Goal: Information Seeking & Learning: Learn about a topic

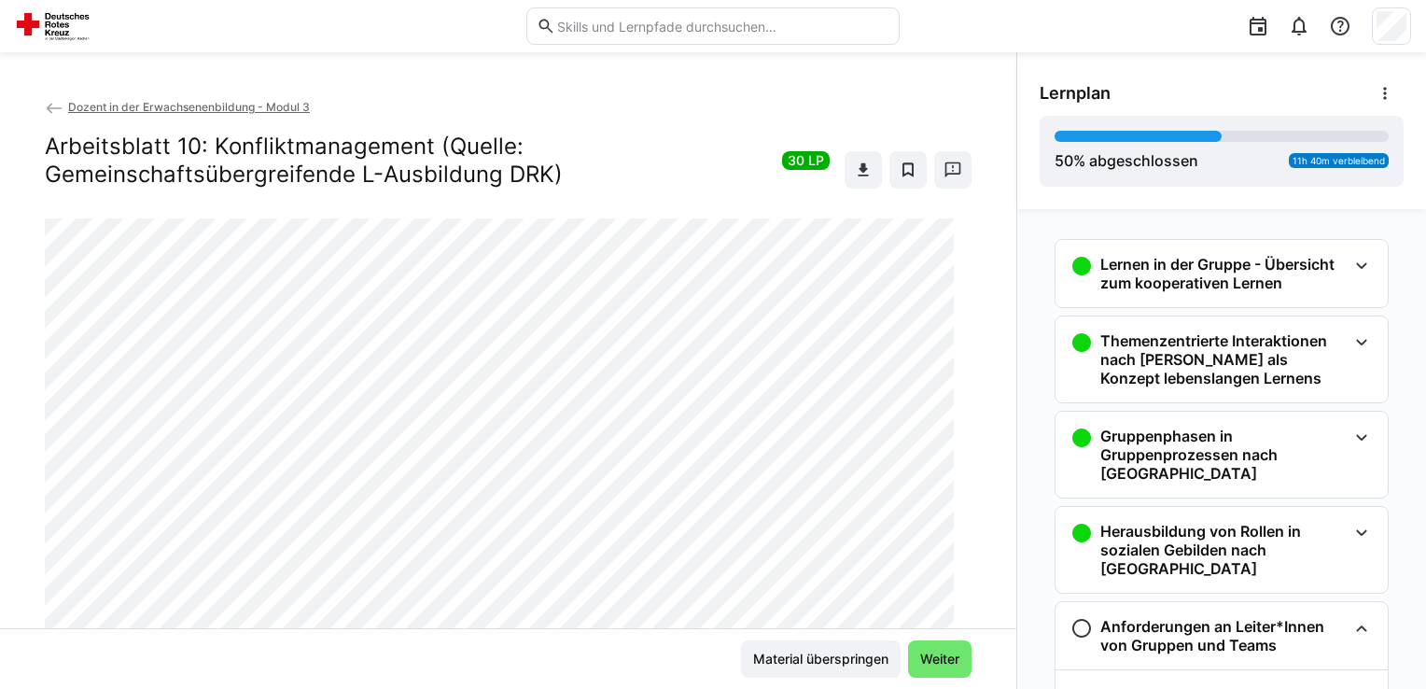
scroll to position [1426, 0]
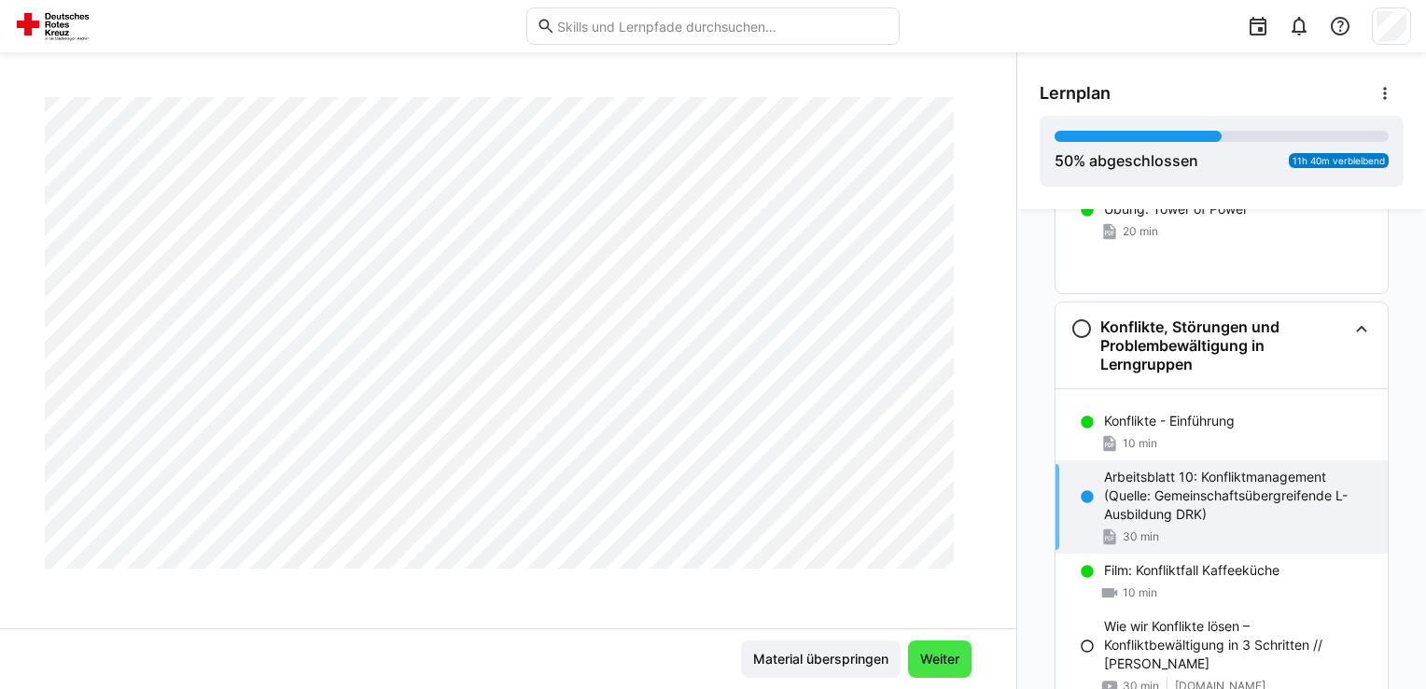
click at [941, 674] on span "Weiter" at bounding box center [939, 658] width 63 height 37
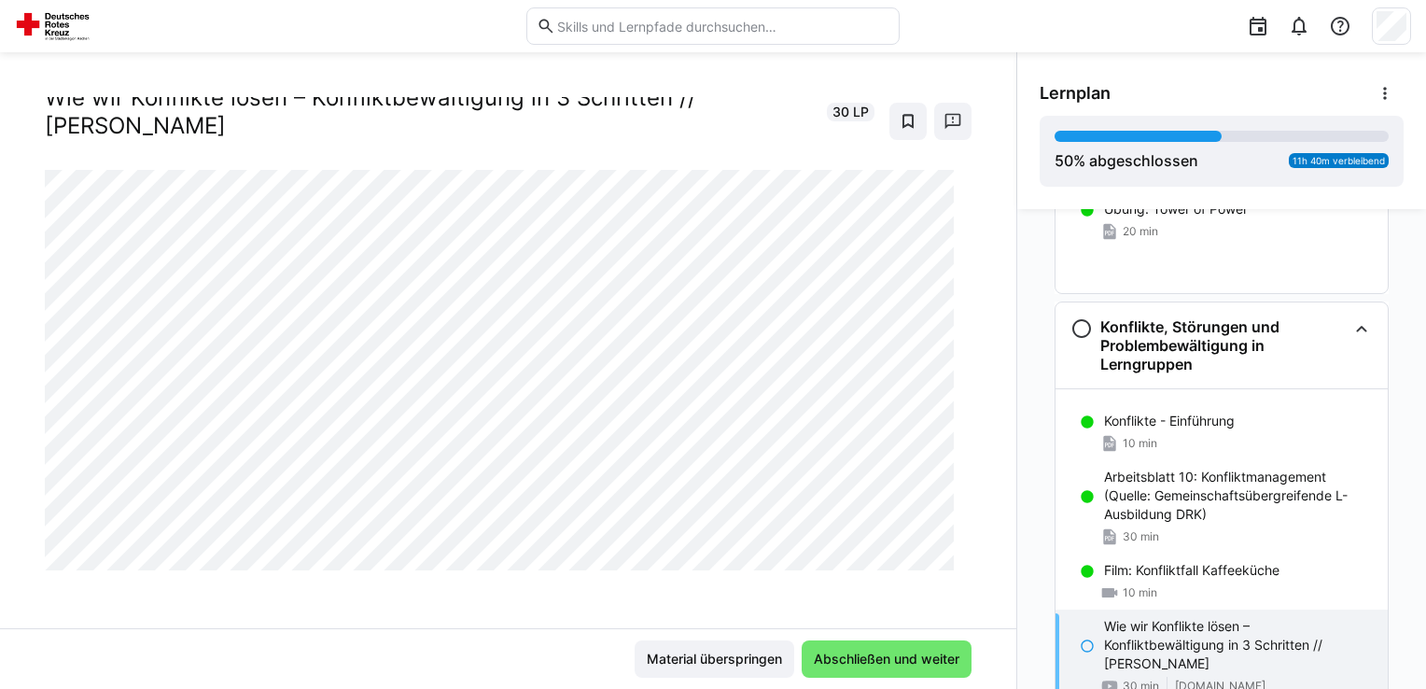
click at [941, 674] on span "Abschließen und weiter" at bounding box center [887, 658] width 170 height 37
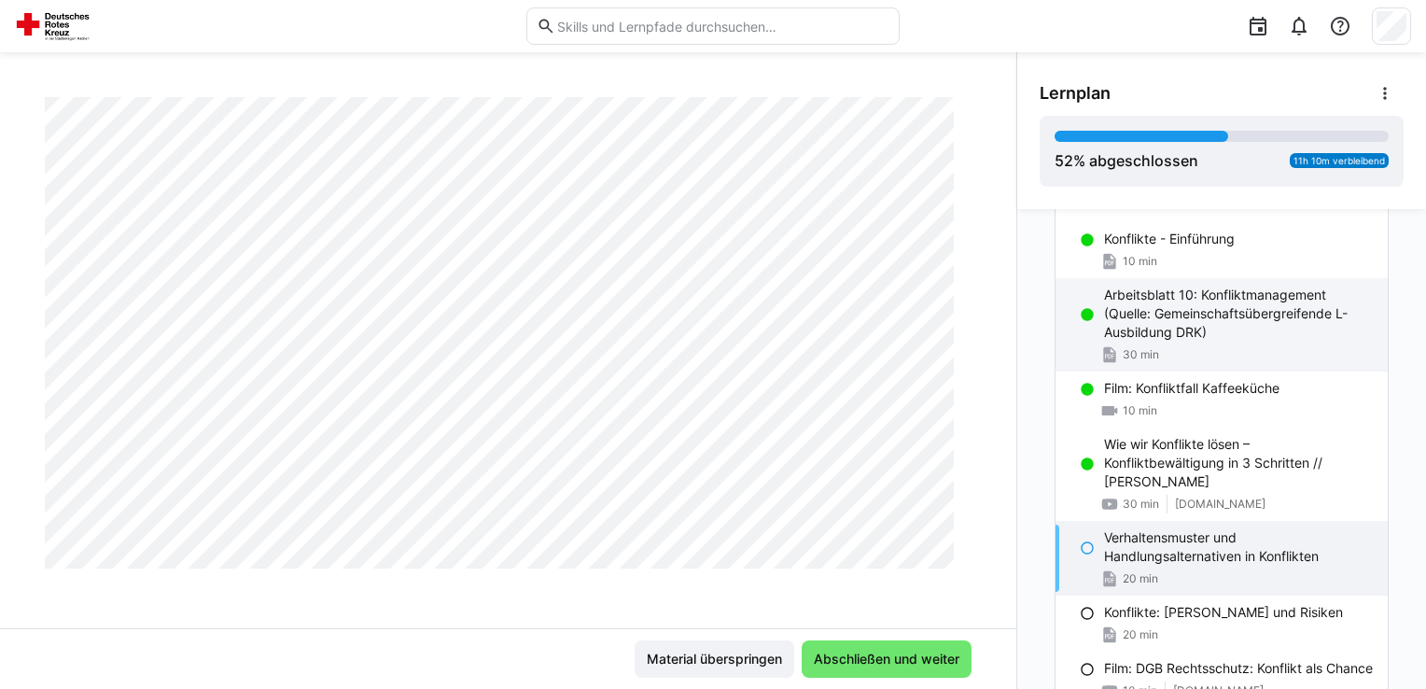
scroll to position [1612, 0]
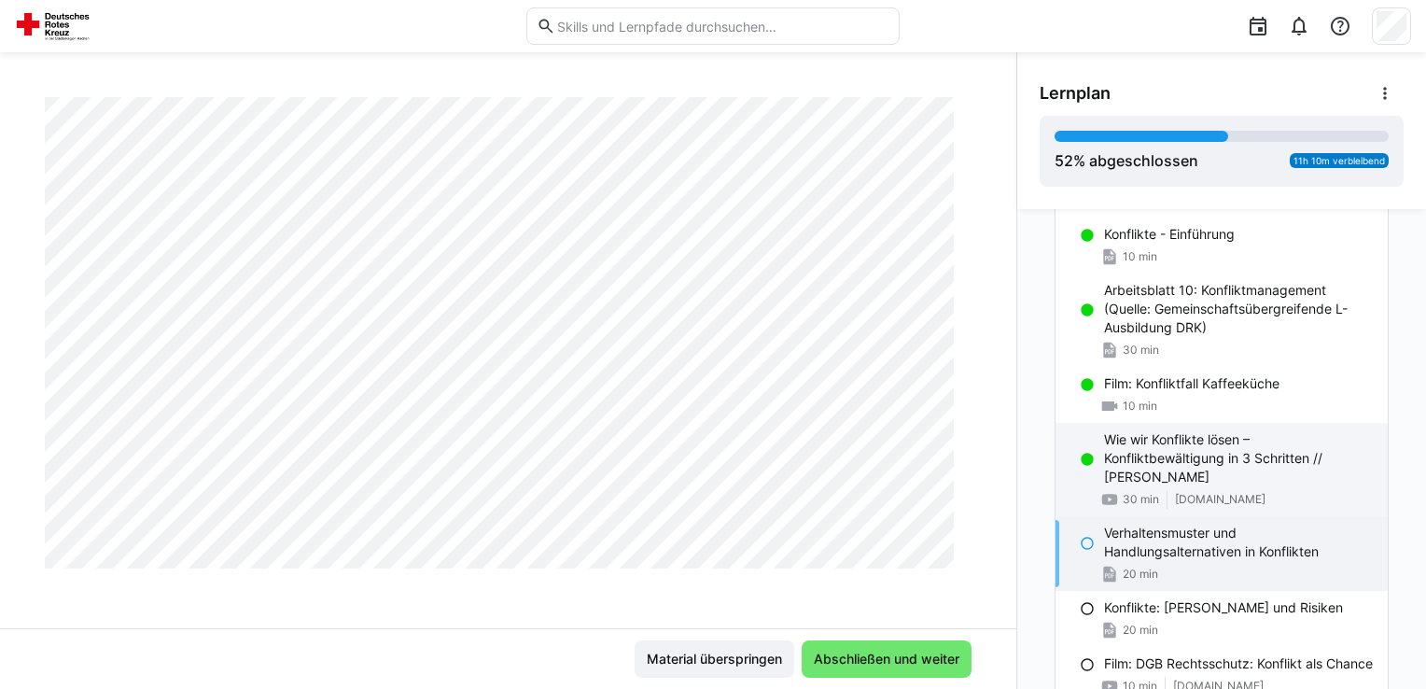
click at [1159, 454] on p "Wie wir Konflikte lösen – Konfliktbewältigung in 3 Schritten // [PERSON_NAME]" at bounding box center [1238, 458] width 269 height 56
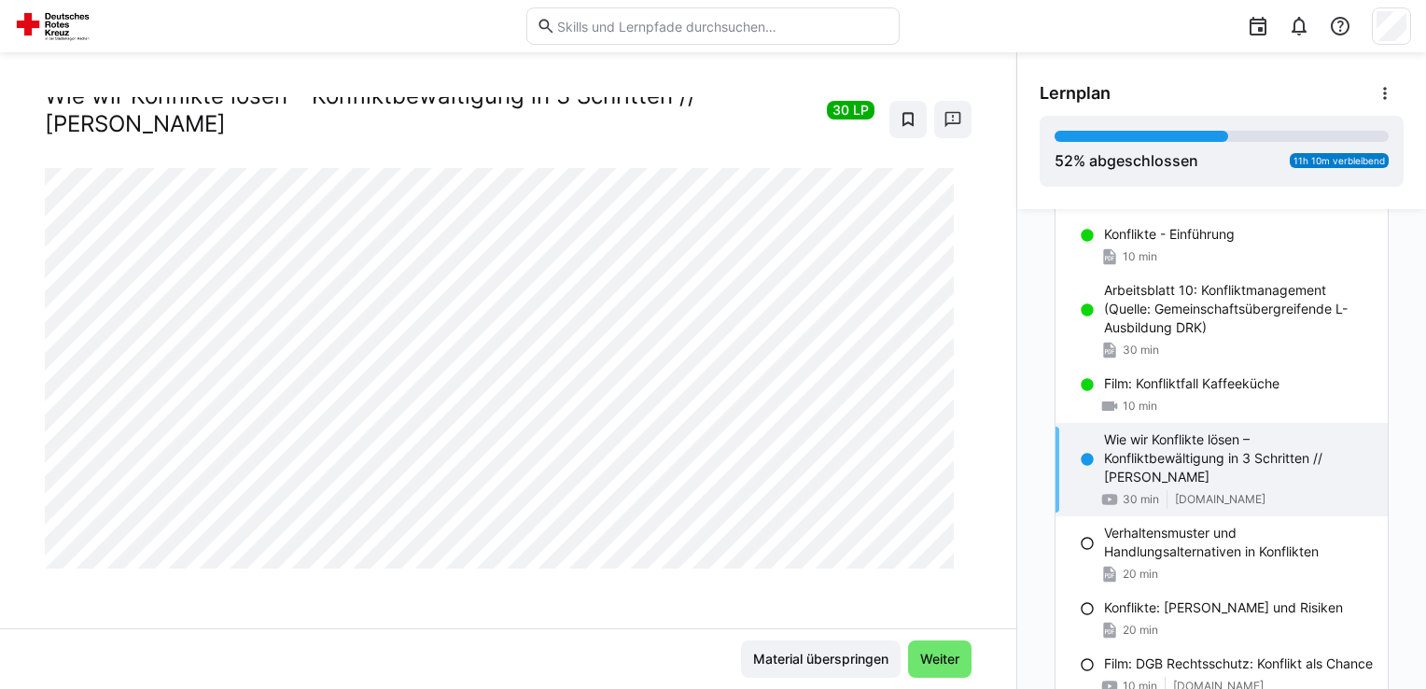
scroll to position [49, 0]
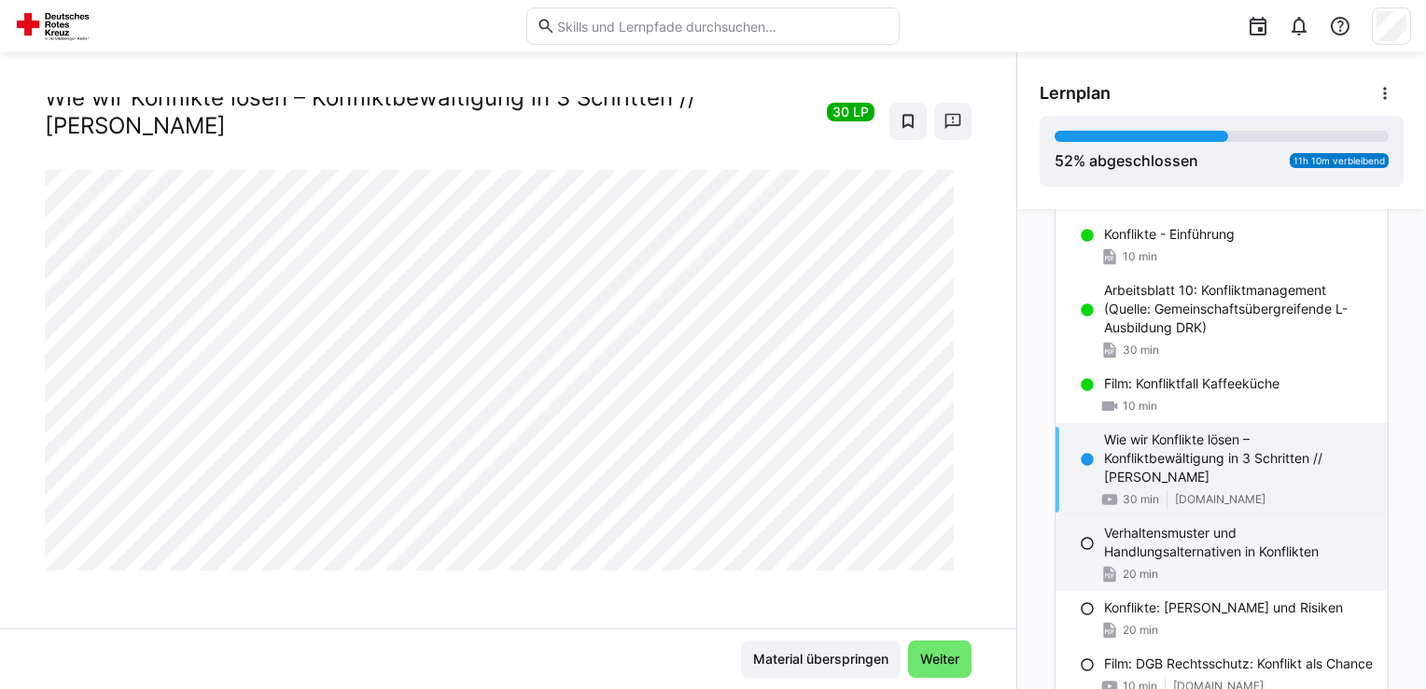
click at [1171, 516] on div "Verhaltensmuster und Handlungsalternativen in Konflikten 20 min" at bounding box center [1221, 553] width 332 height 75
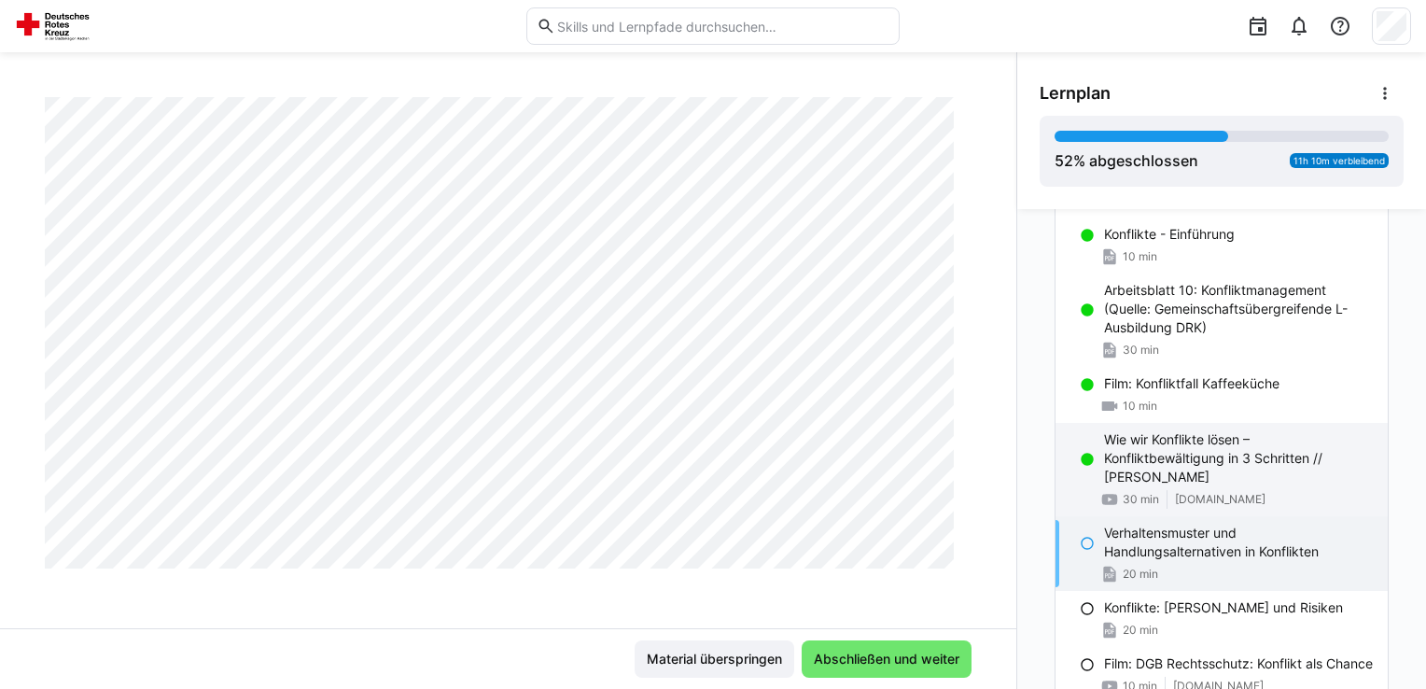
click at [1208, 466] on div "Wie wir Konflikte lösen – Konfliktbewältigung in 3 Schritten // [PERSON_NAME] 3…" at bounding box center [1221, 469] width 332 height 93
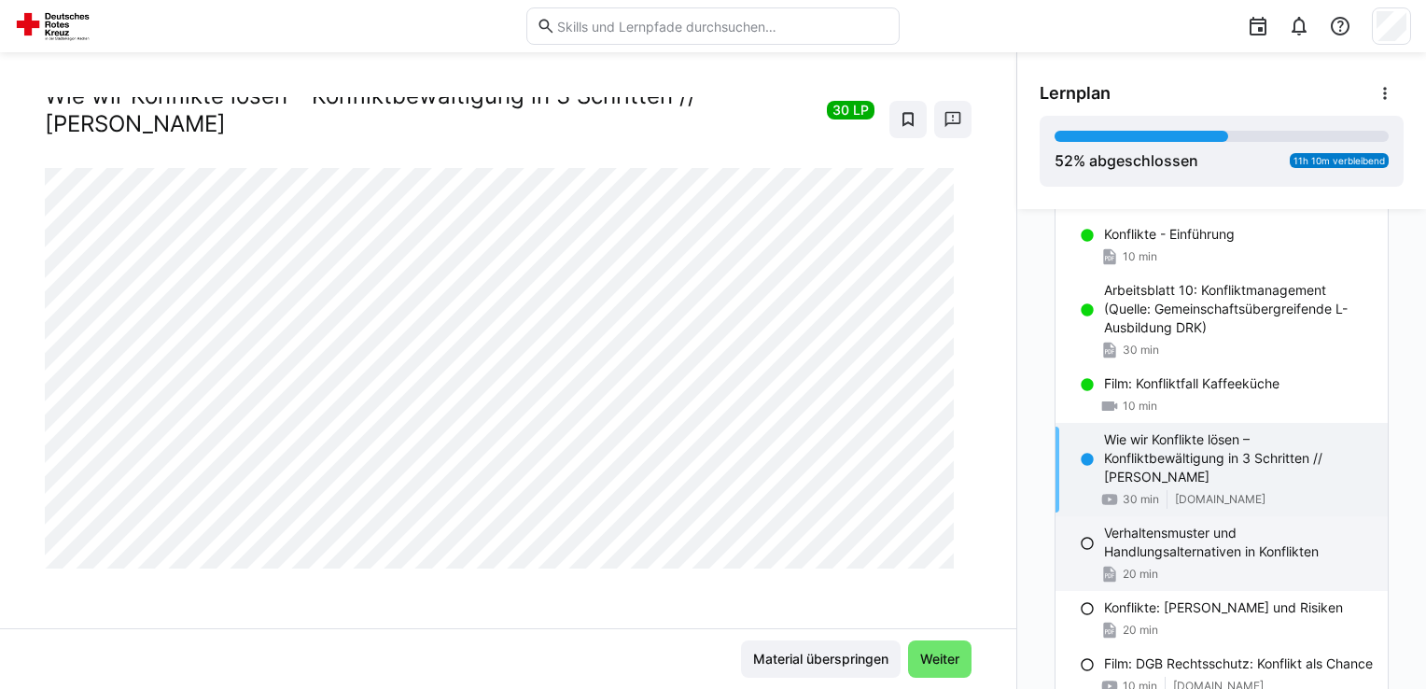
scroll to position [49, 0]
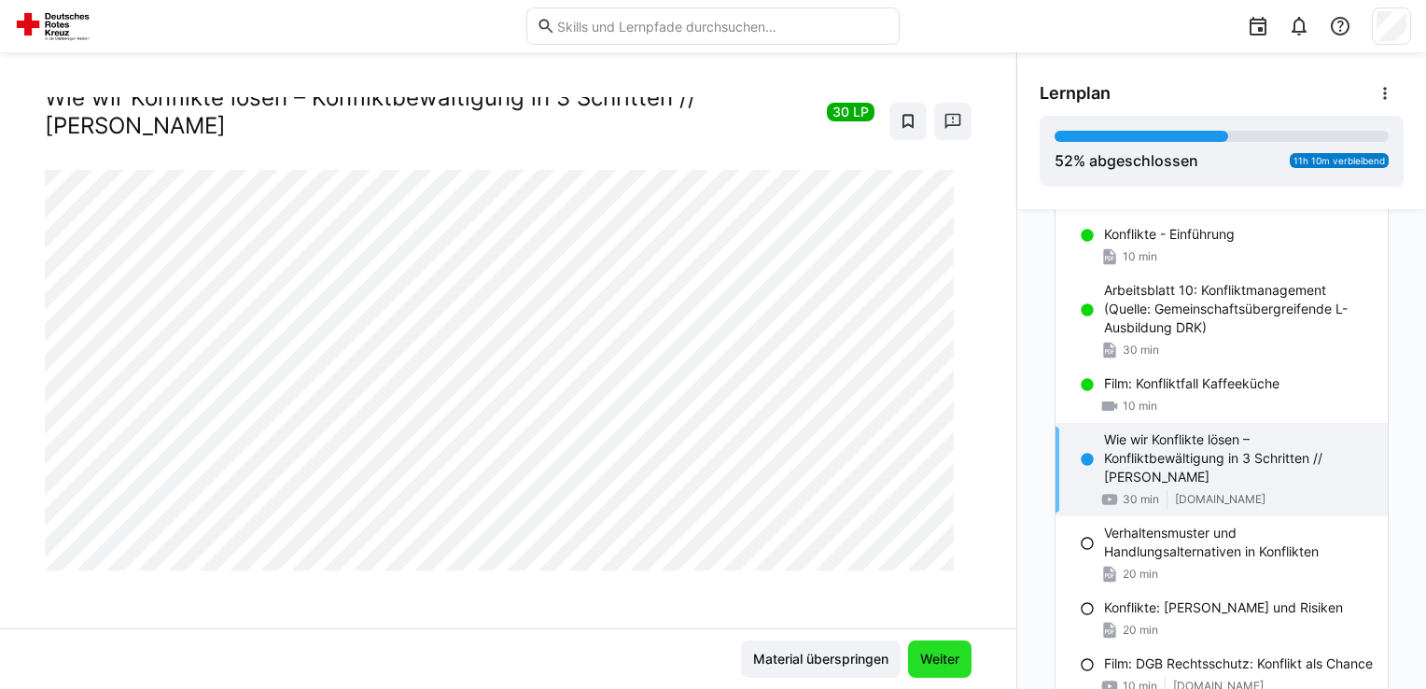
click at [951, 646] on span "Weiter" at bounding box center [939, 658] width 63 height 37
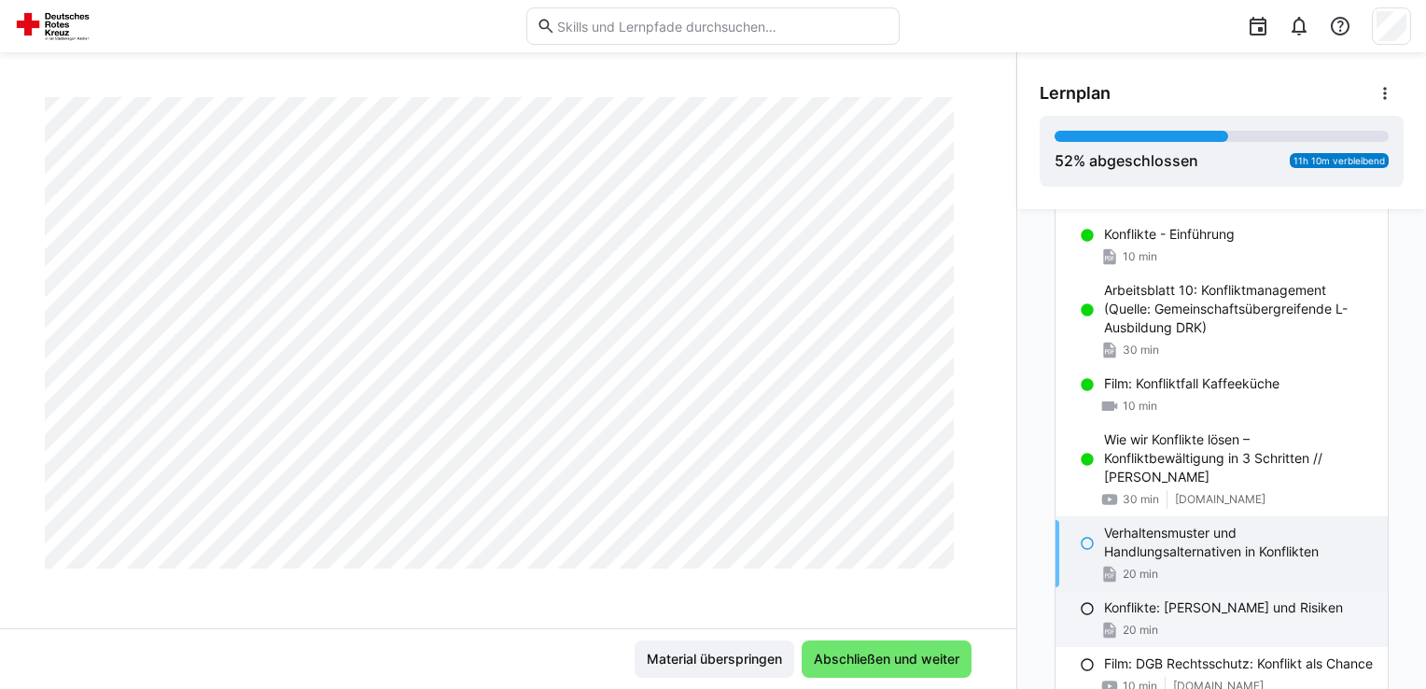
click at [1220, 598] on p "Konflikte: [PERSON_NAME] und Risiken" at bounding box center [1223, 607] width 239 height 19
click at [1223, 539] on p "Verhaltensmuster und Handlungsalternativen in Konflikten" at bounding box center [1238, 541] width 269 height 37
click at [1225, 621] on div "20 min" at bounding box center [1238, 630] width 269 height 19
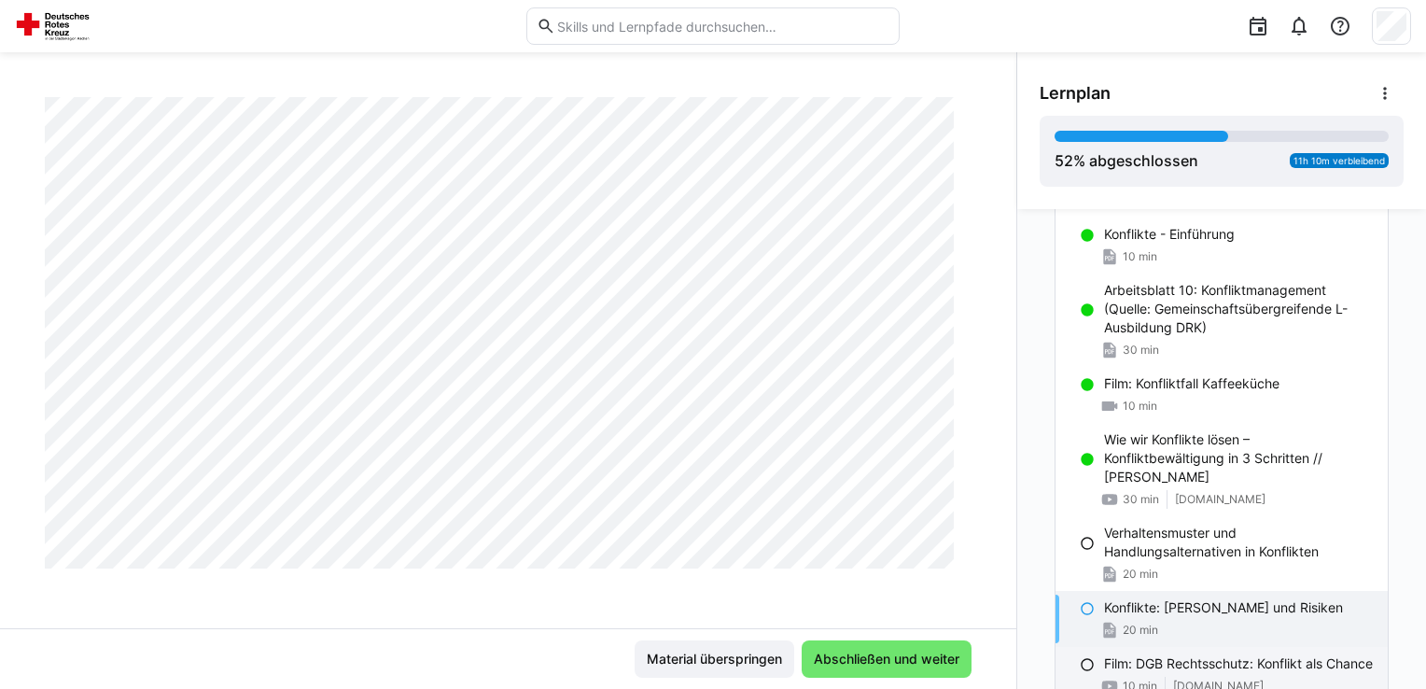
click at [1213, 654] on p "Film: DGB Rechtsschutz: Konflikt als Chance" at bounding box center [1238, 663] width 269 height 19
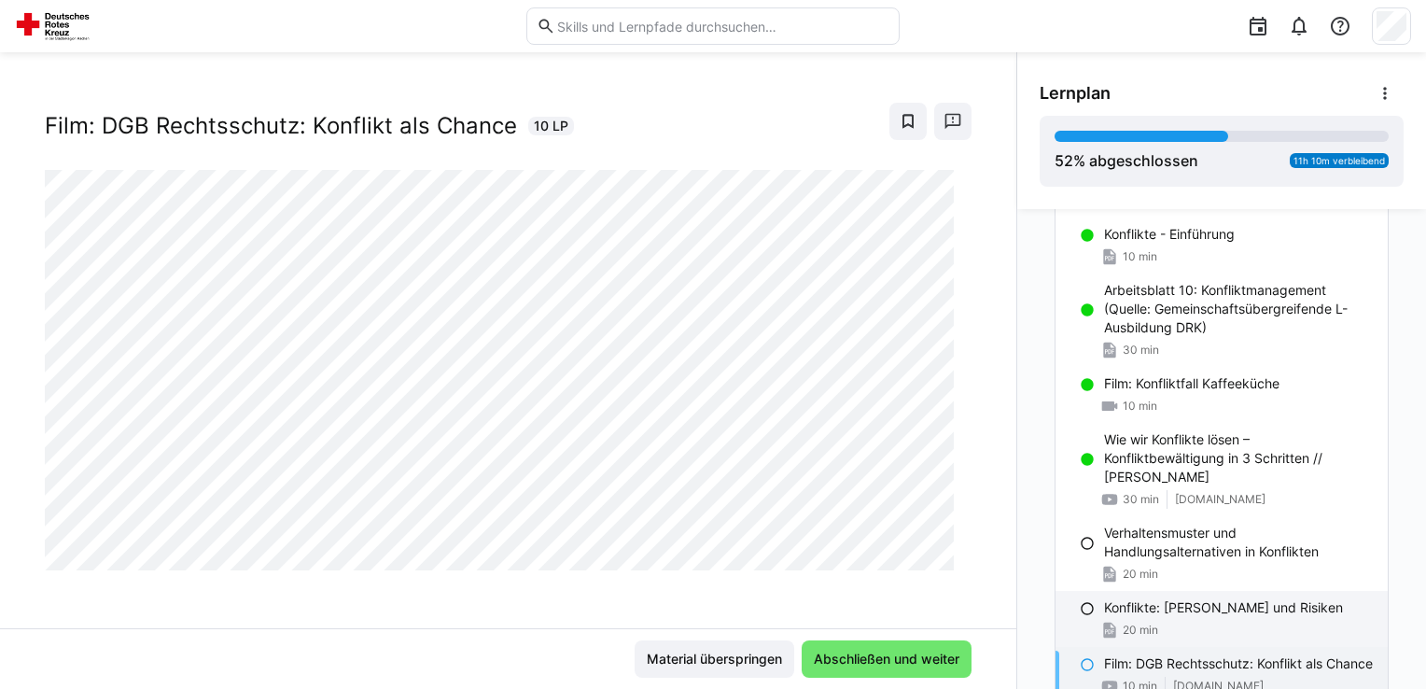
click at [1206, 598] on p "Konflikte: [PERSON_NAME] und Risiken" at bounding box center [1223, 607] width 239 height 19
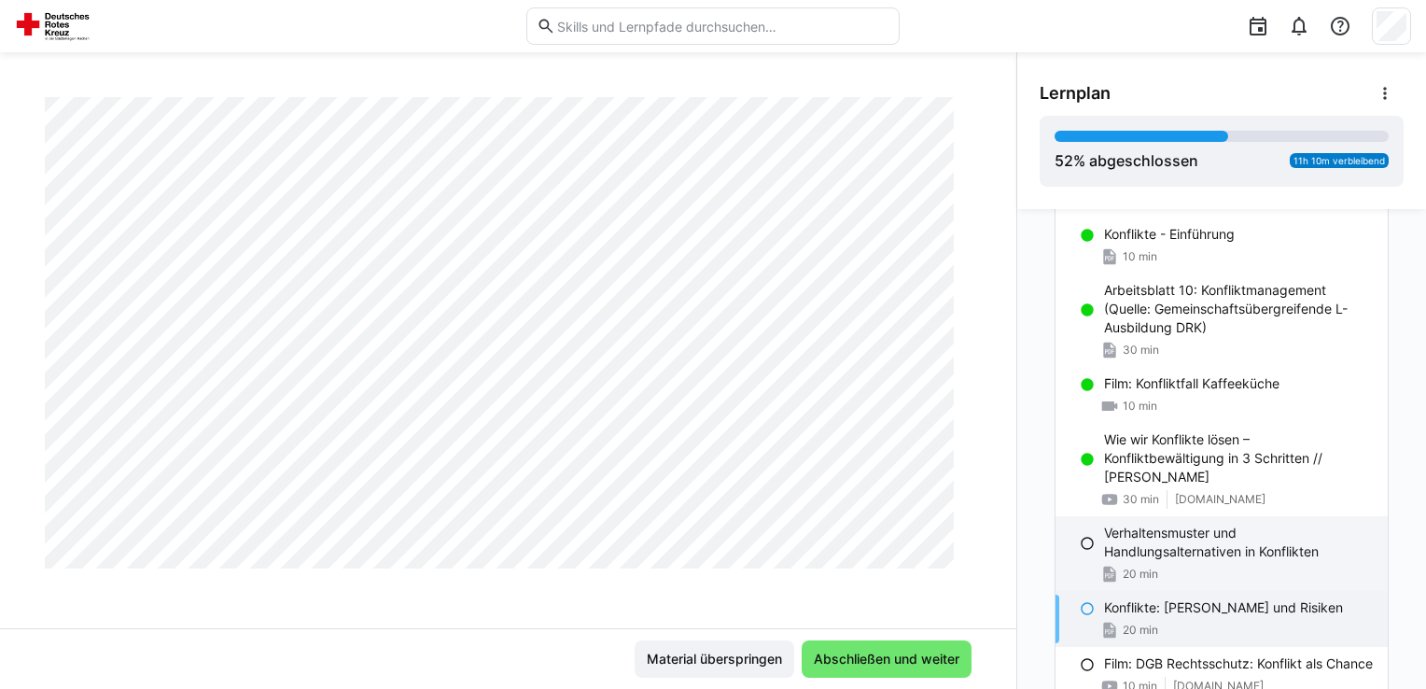
scroll to position [1706, 0]
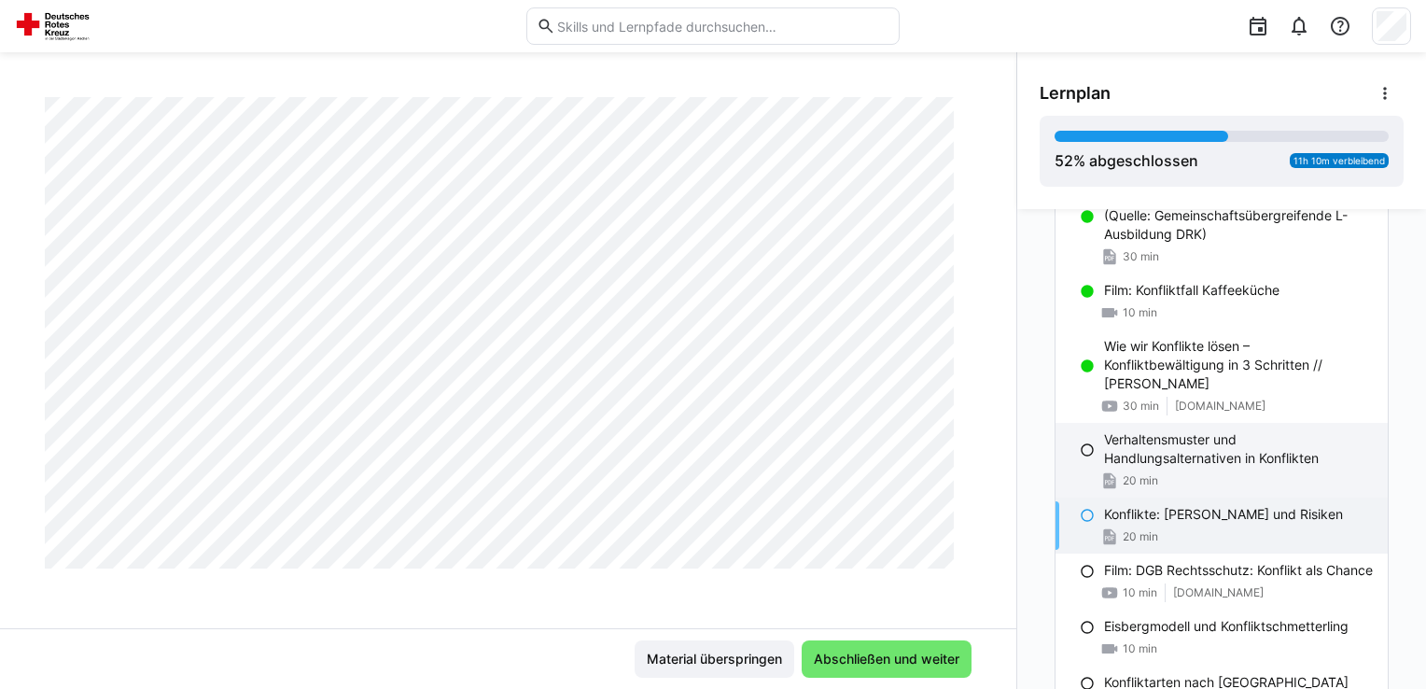
click at [1239, 471] on div "20 min" at bounding box center [1238, 480] width 269 height 19
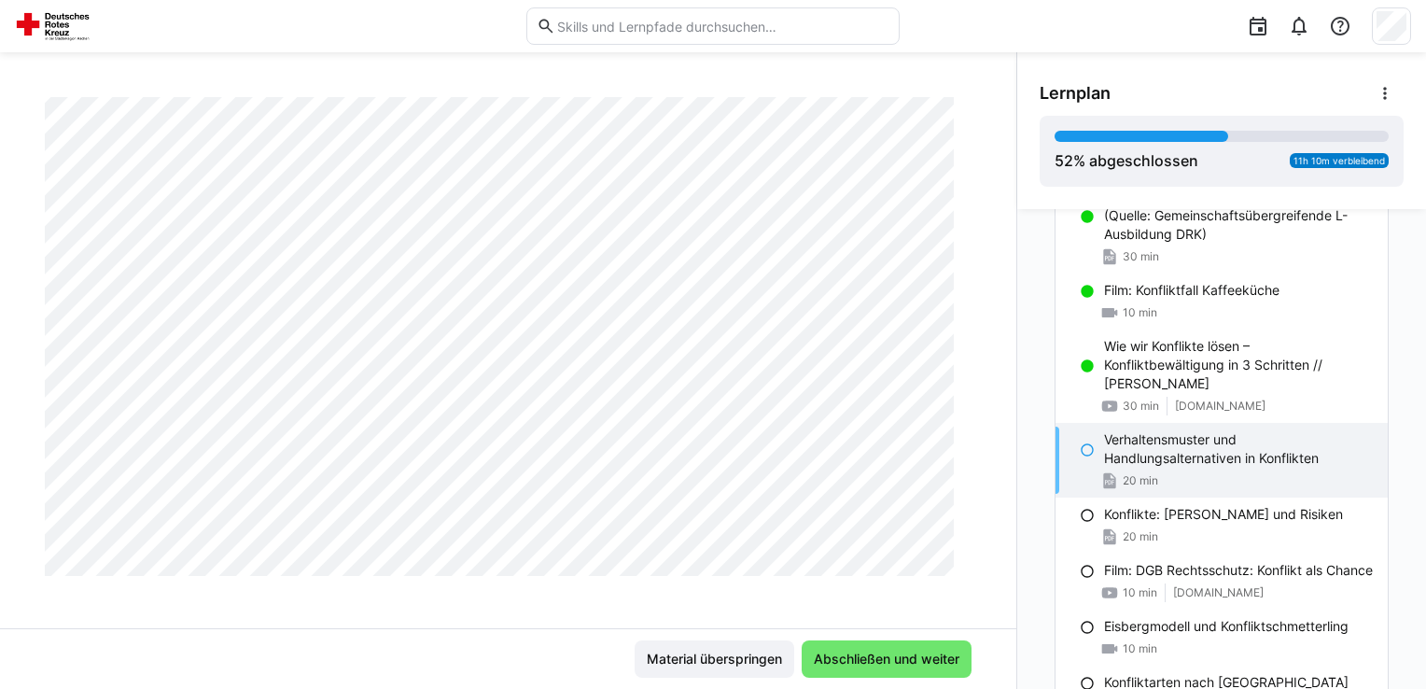
scroll to position [1519, 0]
